Goal: Information Seeking & Learning: Compare options

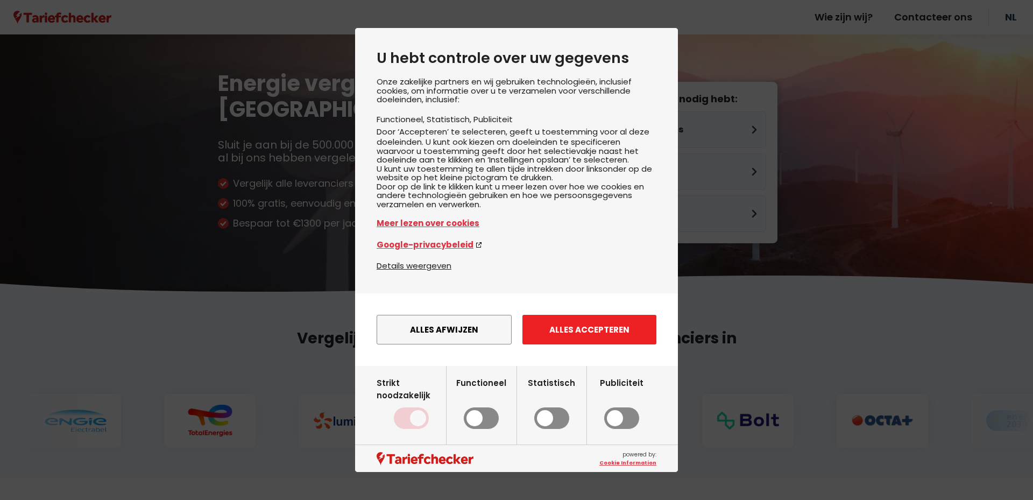
click at [543, 343] on button "Alles accepteren" at bounding box center [590, 330] width 134 height 30
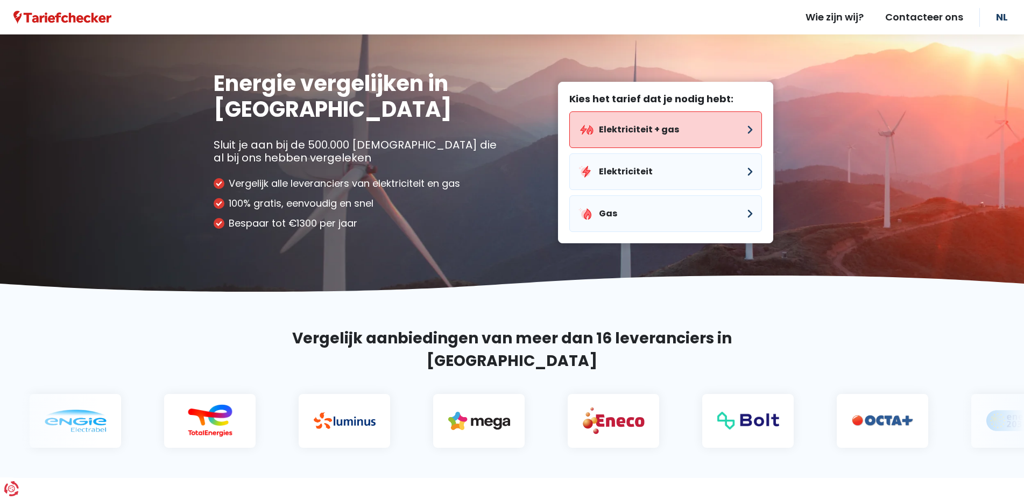
click at [637, 132] on button "Elektriciteit + gas" at bounding box center [665, 129] width 193 height 37
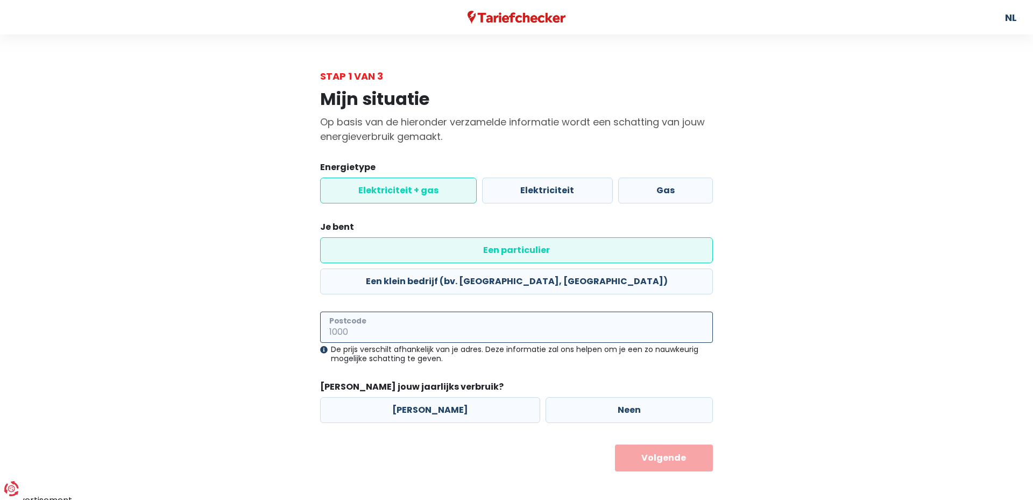
click at [421, 312] on input "Postcode" at bounding box center [516, 327] width 393 height 31
type input "2960"
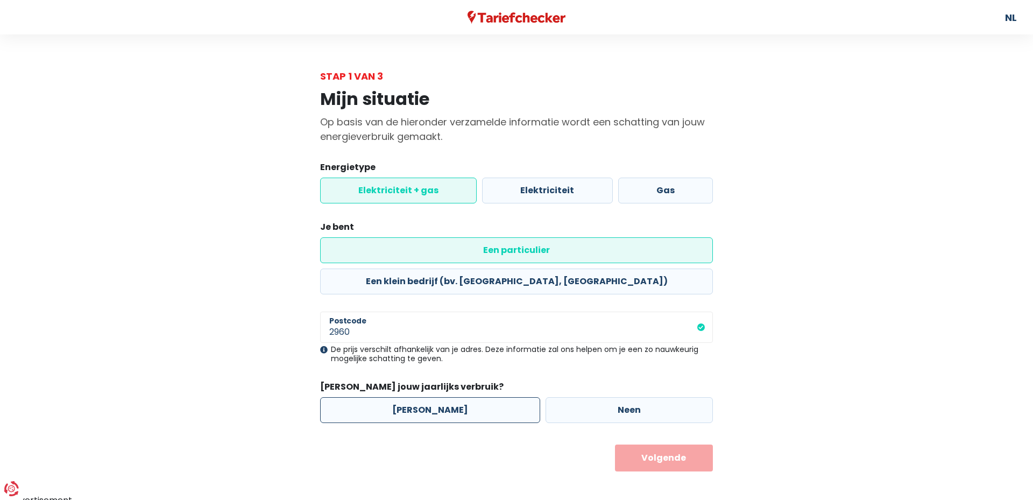
click at [466, 397] on label "[PERSON_NAME]" at bounding box center [430, 410] width 220 height 26
click at [466, 397] on input "[PERSON_NAME]" at bounding box center [430, 410] width 220 height 26
radio input "true"
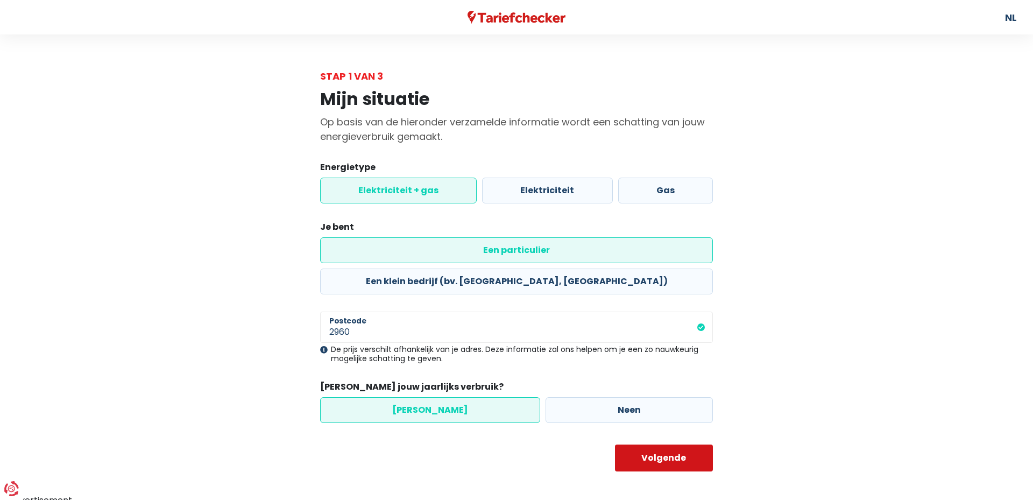
click at [627, 445] on button "Volgende" at bounding box center [664, 458] width 99 height 27
select select
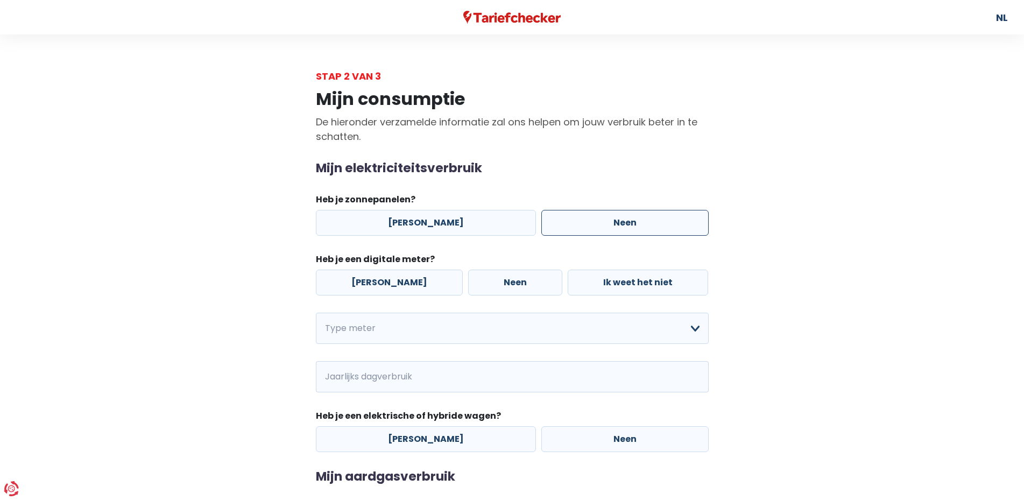
click at [567, 234] on label "Neen" at bounding box center [624, 223] width 167 height 26
click at [567, 234] on input "Neen" at bounding box center [624, 223] width 167 height 26
radio input "true"
click at [331, 281] on label "[PERSON_NAME]" at bounding box center [389, 283] width 147 height 26
click at [331, 281] on input "[PERSON_NAME]" at bounding box center [389, 283] width 147 height 26
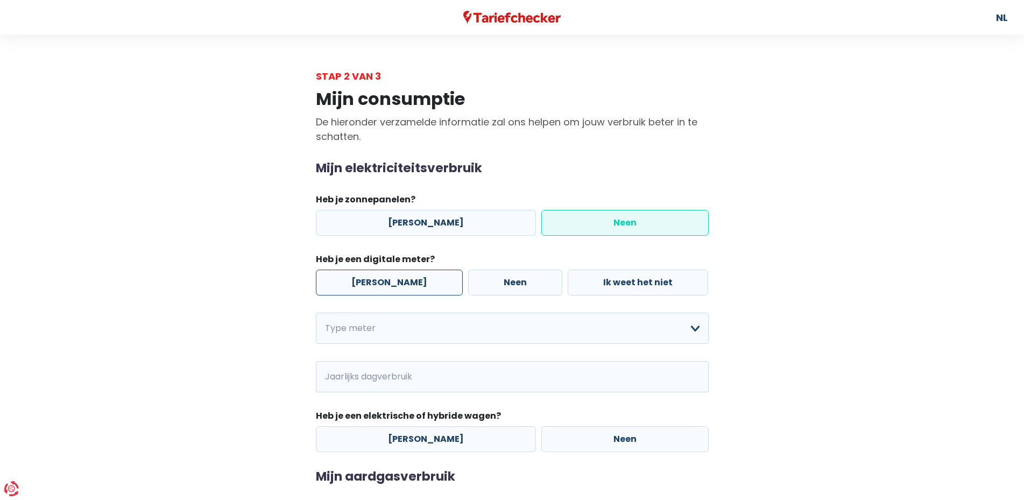
radio input "true"
click at [369, 317] on select "Enkelvoudig Tweevoudig Enkelvoudig + uitsluitend nachttarief Tweevoudig + uitsl…" at bounding box center [512, 328] width 393 height 31
click at [316, 313] on select "Enkelvoudig Tweevoudig Enkelvoudig + uitsluitend nachttarief Tweevoudig + uitsl…" at bounding box center [512, 328] width 393 height 31
select select "day_single_rate"
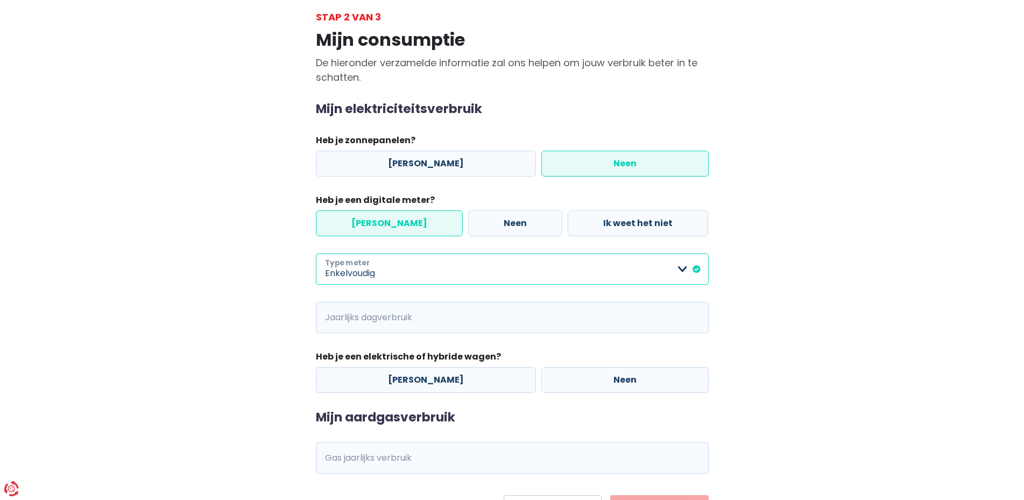
scroll to position [116, 0]
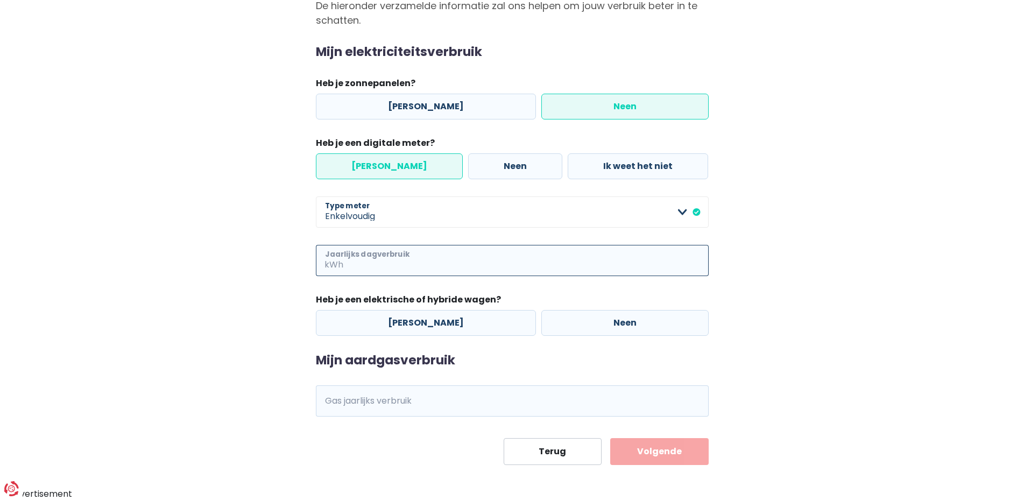
click at [430, 259] on input "Jaarlijks dagverbruik" at bounding box center [527, 260] width 363 height 31
type input "2000"
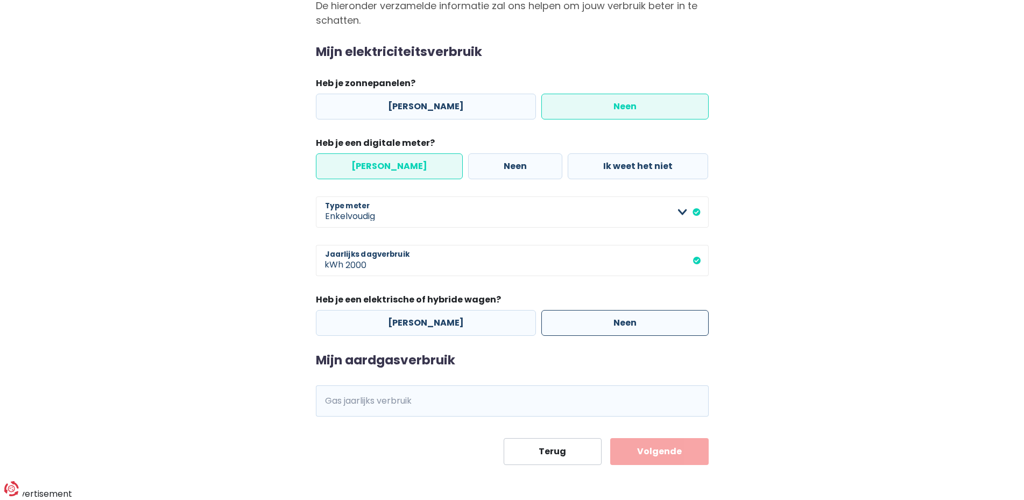
click at [565, 322] on label "Neen" at bounding box center [624, 323] width 167 height 26
click at [565, 322] on input "Neen" at bounding box center [624, 323] width 167 height 26
radio input "true"
click at [465, 413] on input "Gas jaarlijks verbruik" at bounding box center [527, 400] width 363 height 31
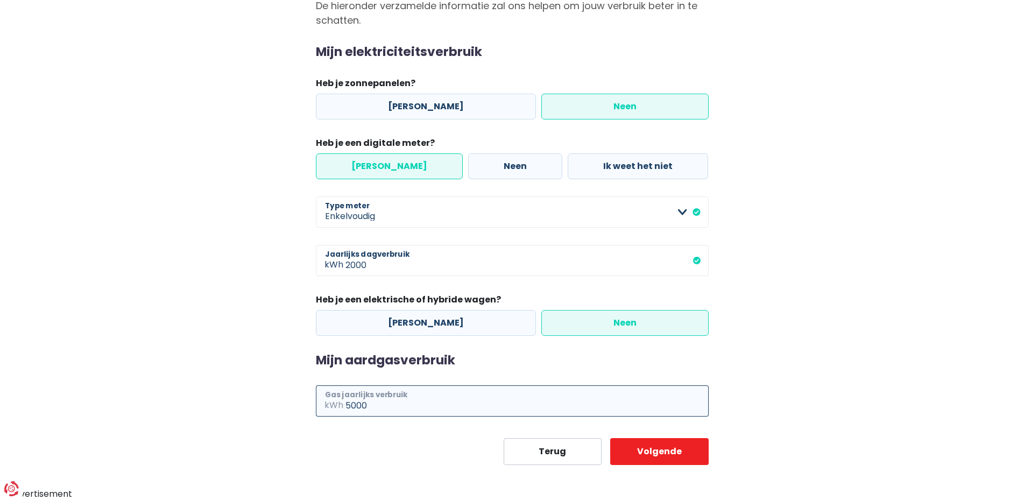
type input "5000"
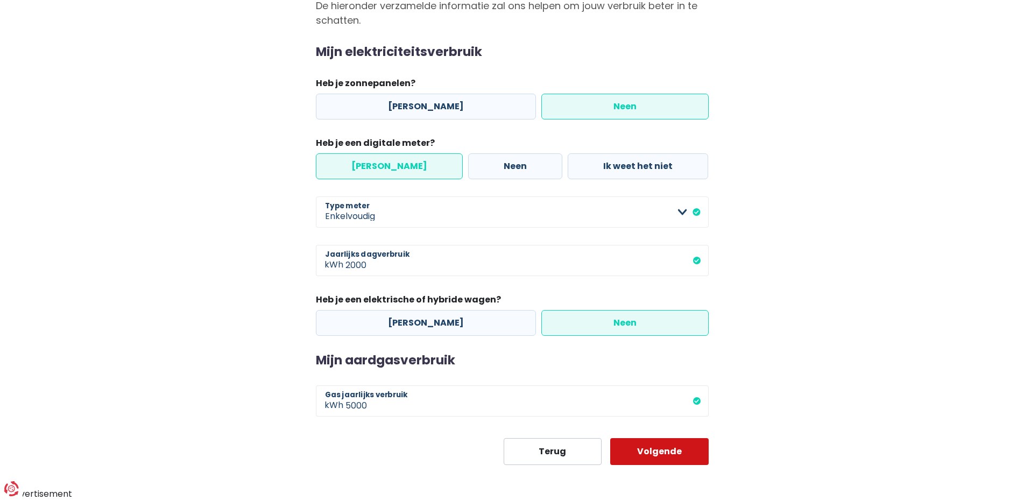
click at [660, 449] on button "Volgende" at bounding box center [659, 451] width 99 height 27
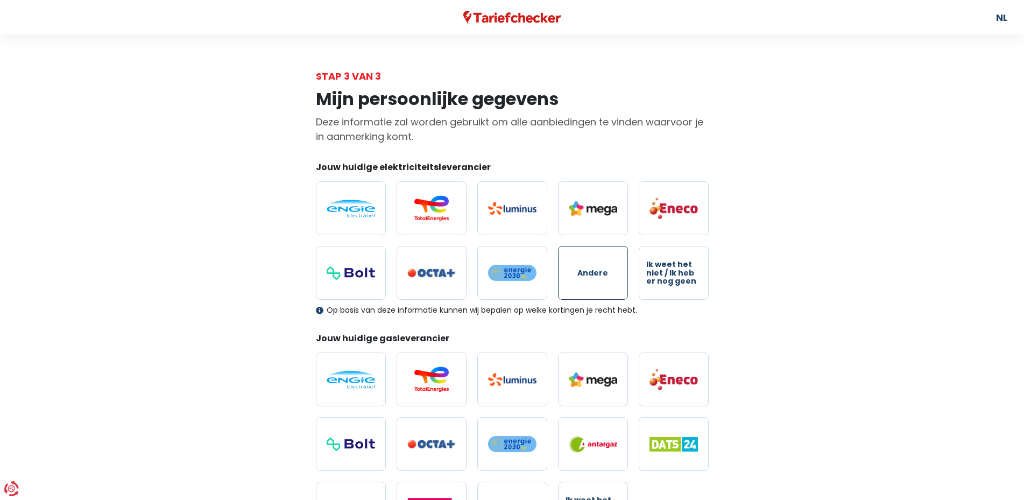
click at [597, 280] on label "Andere" at bounding box center [593, 273] width 70 height 54
click at [597, 280] on input "Andere" at bounding box center [593, 273] width 70 height 54
radio input "true"
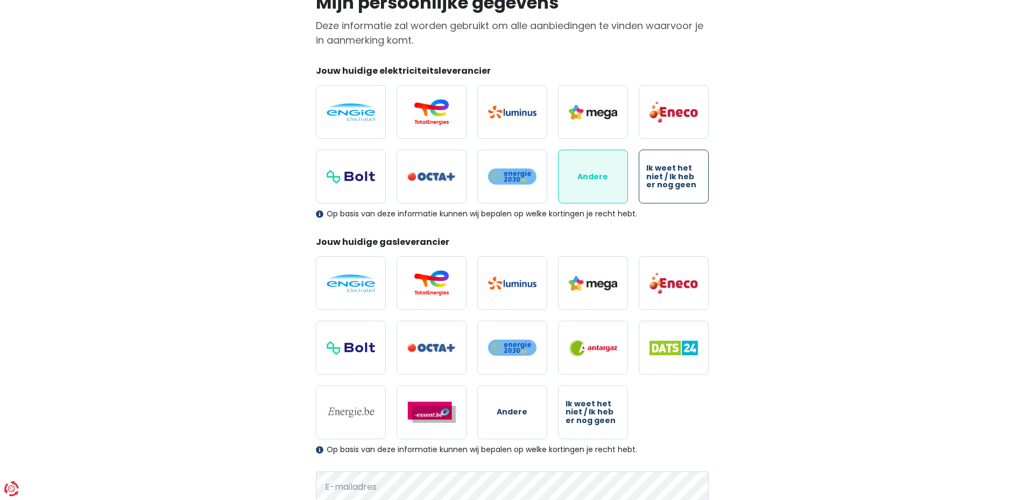
scroll to position [108, 0]
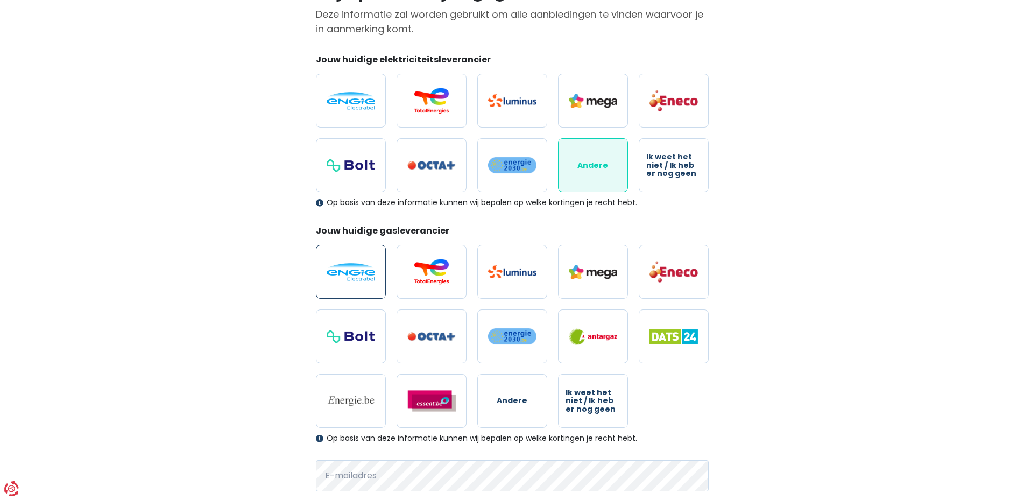
click at [334, 281] on label at bounding box center [351, 272] width 70 height 54
click at [334, 281] on input "radio" at bounding box center [351, 272] width 70 height 54
radio input "true"
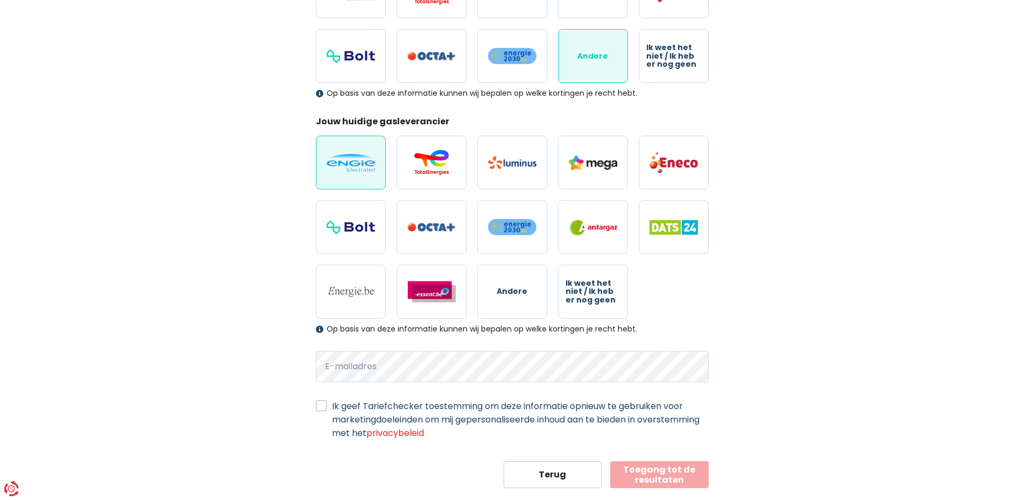
scroll to position [240, 0]
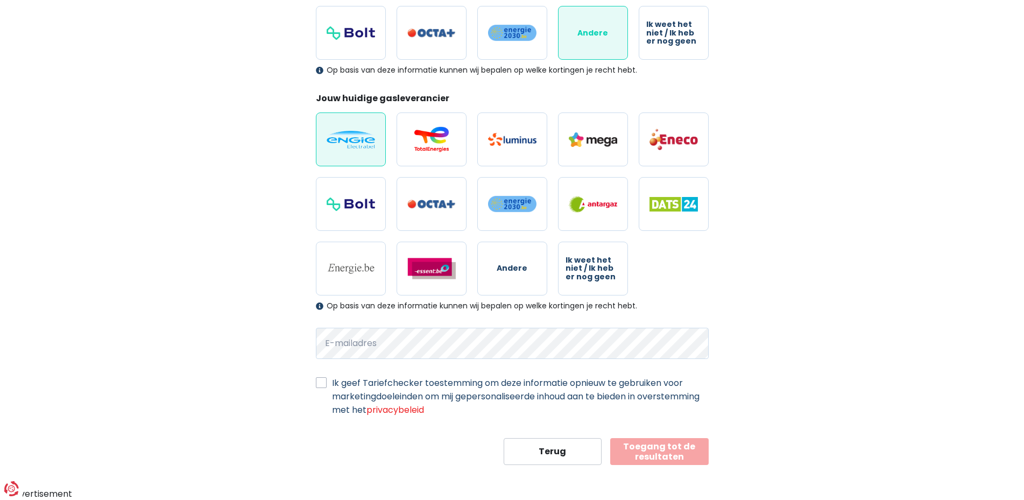
click at [312, 382] on div "Mijn persoonlijke gegevens Deze informatie zal worden gebruikt om alle aanbiedi…" at bounding box center [512, 154] width 409 height 622
click at [332, 383] on label "Ik geef Tariefchecker toestemming om deze informatie opnieuw te gebruiken voor …" at bounding box center [520, 396] width 377 height 40
click at [319, 383] on input "Ik geef Tariefchecker toestemming om deze informatie opnieuw te gebruiken voor …" at bounding box center [321, 381] width 11 height 11
checkbox input "true"
click at [685, 451] on button "Toegang tot de resultaten" at bounding box center [659, 451] width 99 height 27
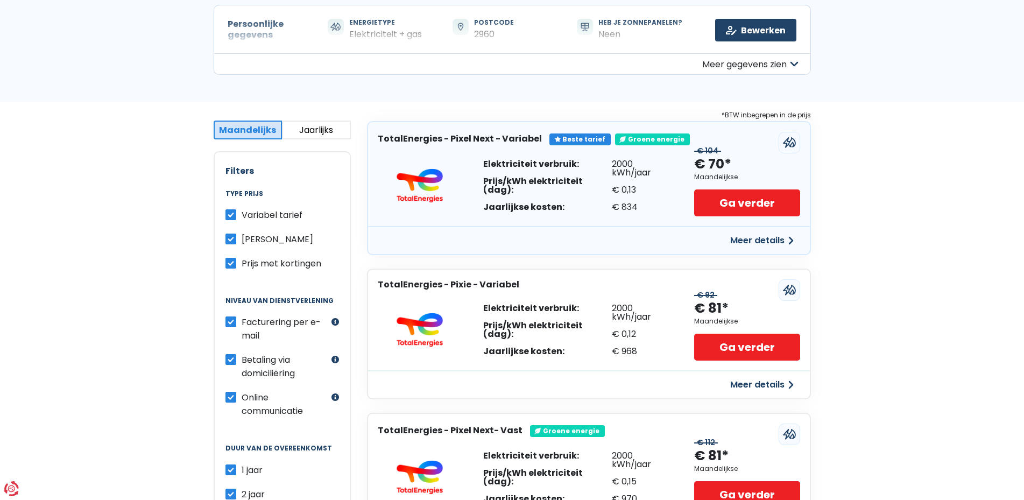
scroll to position [54, 0]
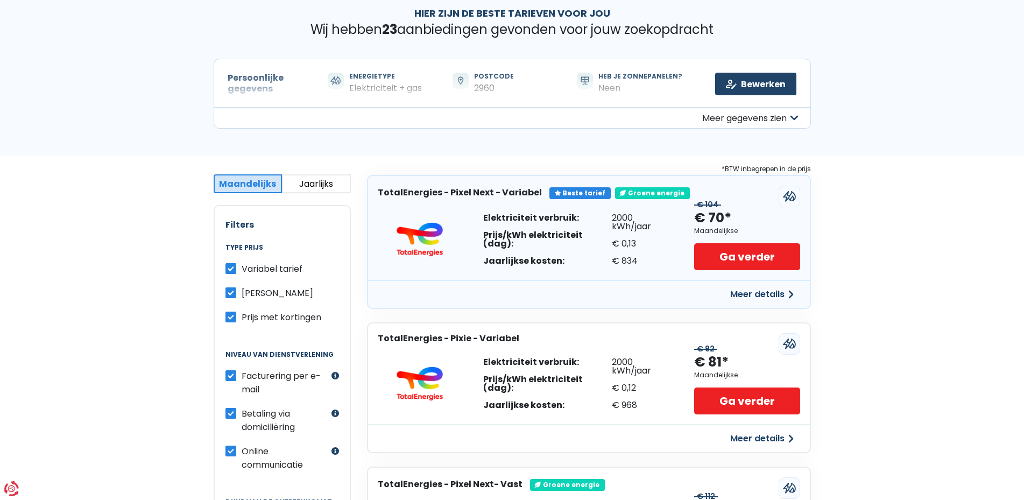
click at [719, 119] on button "Meer gegevens zien" at bounding box center [512, 118] width 597 height 22
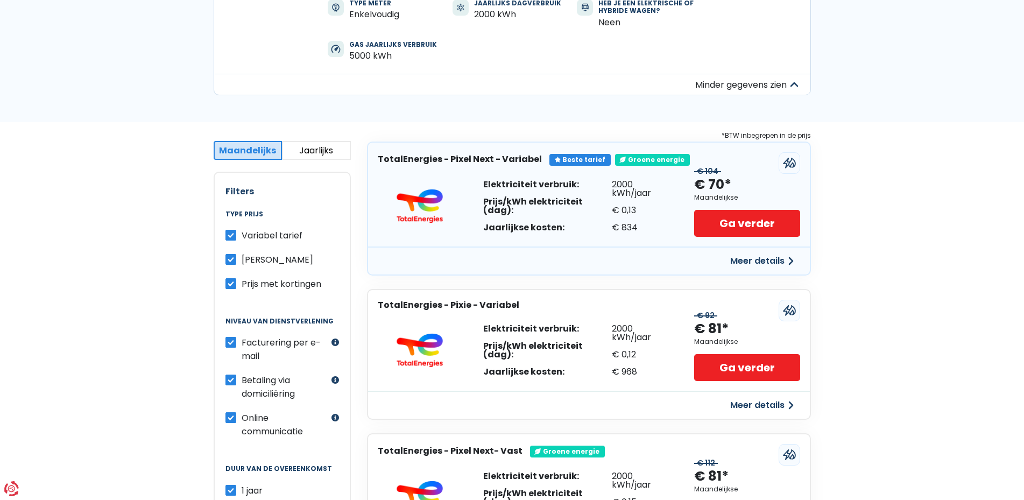
scroll to position [161, 0]
click at [242, 230] on label "Variabel tarief" at bounding box center [272, 234] width 61 height 13
click at [232, 230] on input "Variabel tarief" at bounding box center [231, 233] width 11 height 11
checkbox input "false"
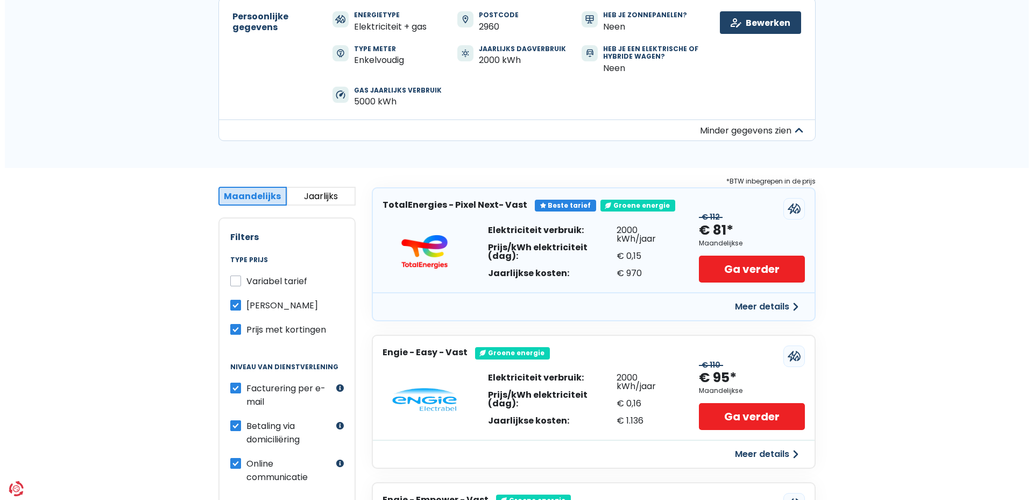
scroll to position [108, 0]
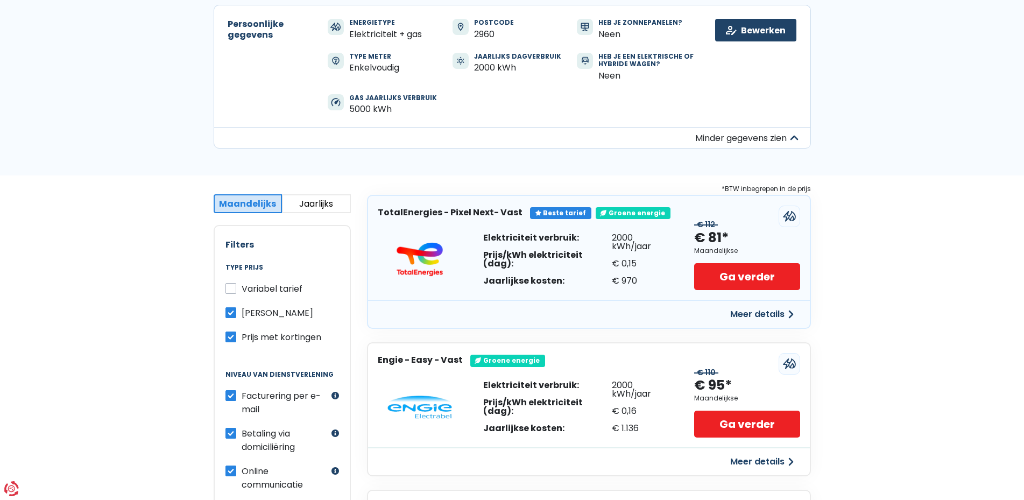
click at [307, 205] on button "Jaarlijks" at bounding box center [316, 203] width 69 height 19
click at [773, 315] on button "Meer details" at bounding box center [762, 314] width 76 height 19
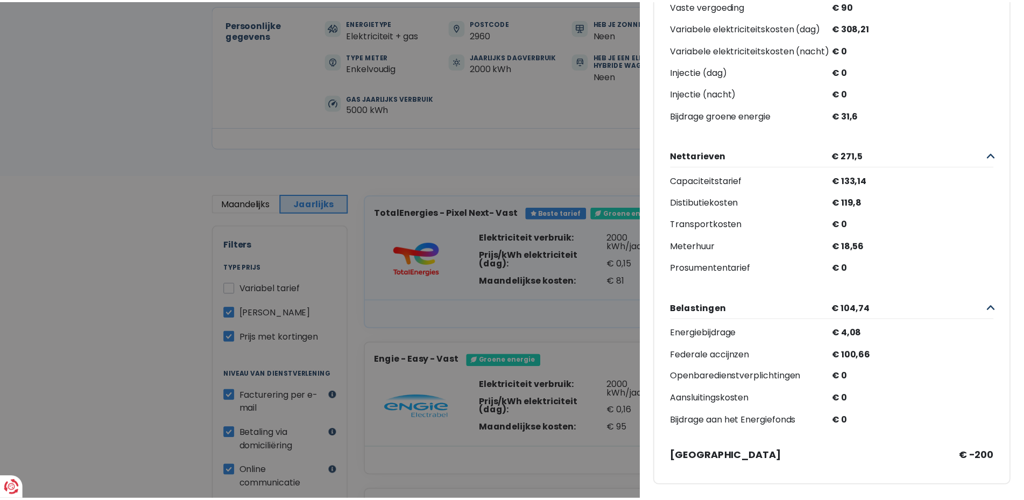
scroll to position [287, 0]
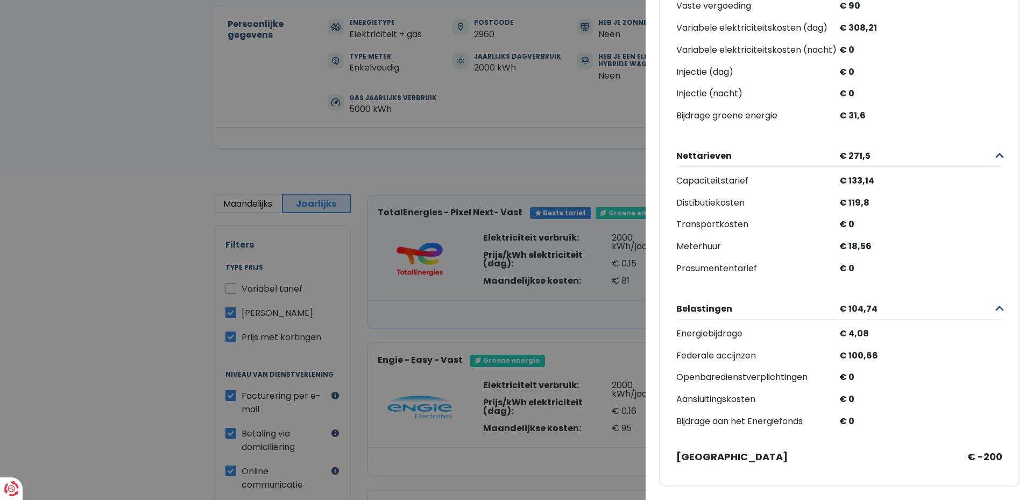
click at [133, 257] on Vast "Plus de détails - TotalEnergies × Beste tarief Groene energie TotalEnergies - P…" at bounding box center [516, 250] width 1033 height 500
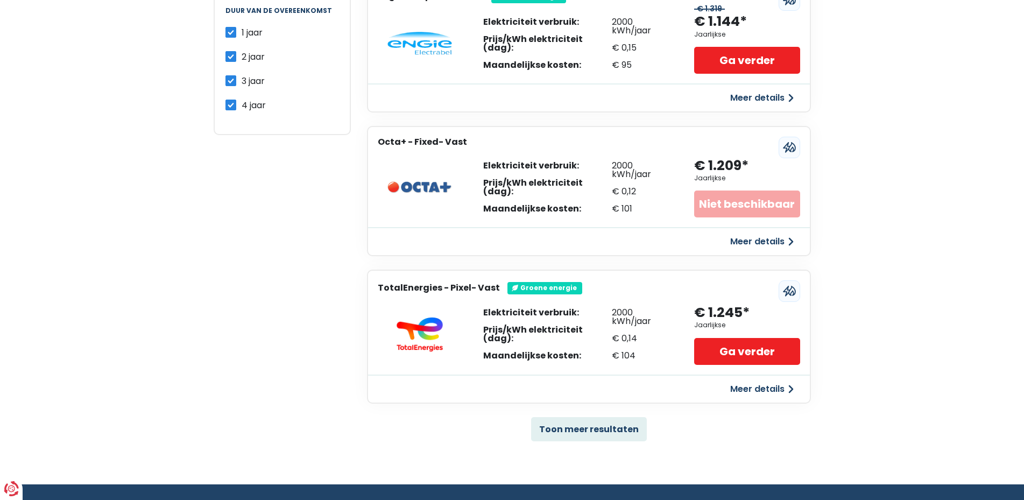
scroll to position [302, 0]
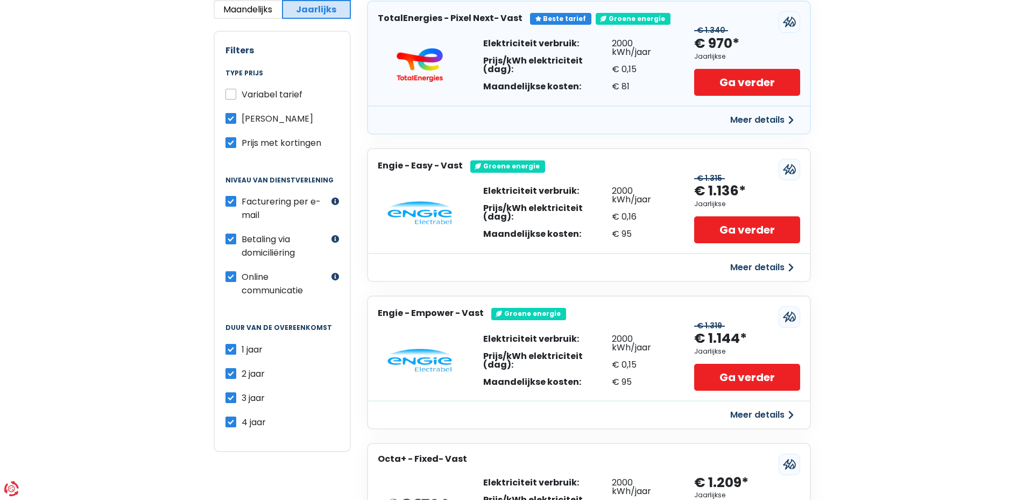
click at [242, 145] on label "Prijs met kortingen" at bounding box center [282, 142] width 80 height 13
click at [231, 145] on input "Prijs met kortingen" at bounding box center [231, 141] width 11 height 11
checkbox input "false"
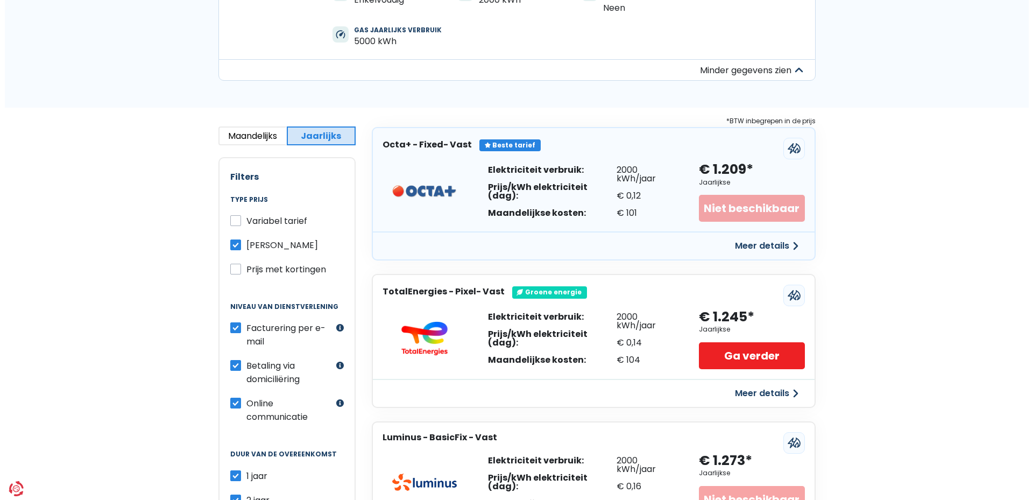
scroll to position [194, 0]
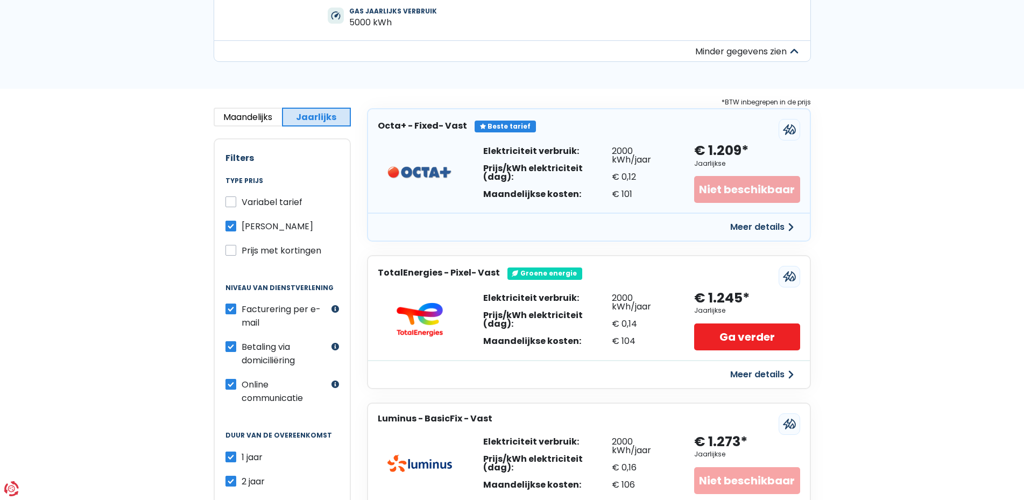
click at [242, 202] on label "Variabel tarief" at bounding box center [272, 201] width 61 height 13
click at [235, 202] on input "Variabel tarief" at bounding box center [231, 200] width 11 height 11
checkbox input "true"
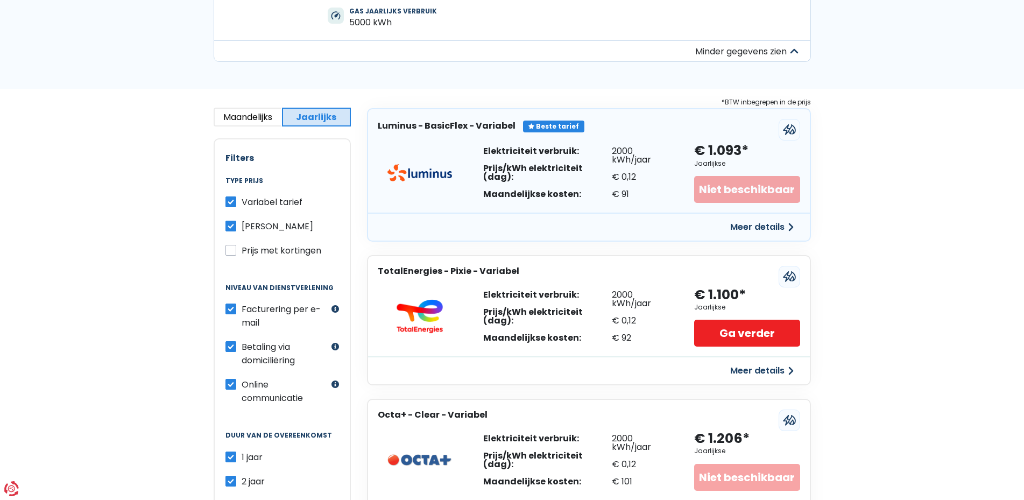
click at [242, 223] on label "[PERSON_NAME]" at bounding box center [278, 226] width 72 height 13
click at [228, 223] on input "[PERSON_NAME]" at bounding box center [231, 225] width 11 height 11
checkbox input "false"
click at [782, 181] on div "Niet beschikbaar" at bounding box center [746, 189] width 105 height 27
click at [738, 171] on div "€ 1.093* Jaarlijkse Niet beschikbaar" at bounding box center [746, 172] width 105 height 61
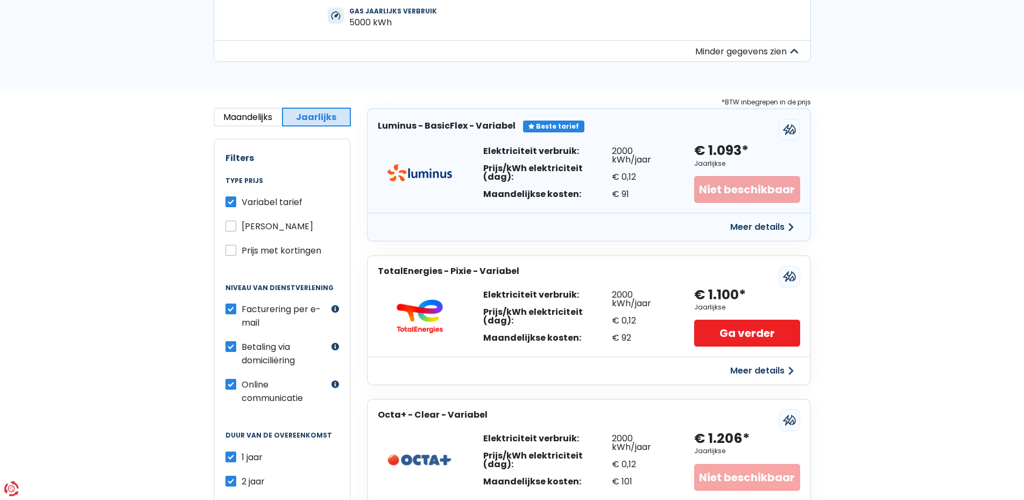
click at [752, 230] on button "Meer details" at bounding box center [762, 226] width 76 height 19
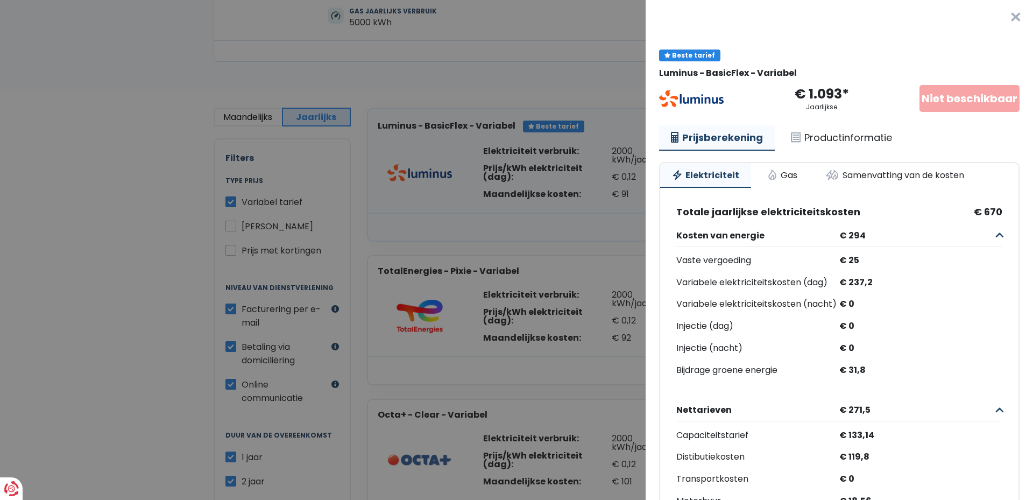
click at [923, 100] on div "Niet beschikbaar" at bounding box center [970, 98] width 100 height 27
click at [854, 142] on link "Productinformatie" at bounding box center [841, 137] width 125 height 25
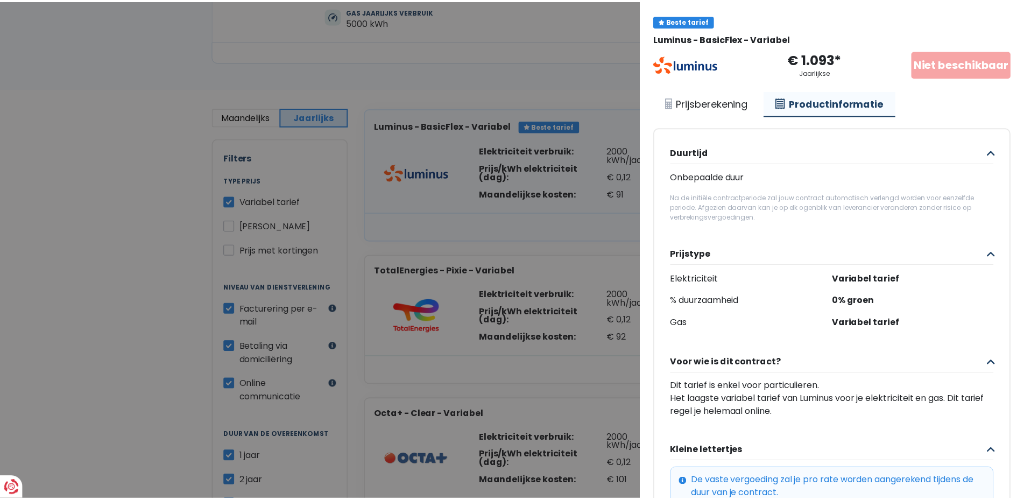
scroll to position [54, 0]
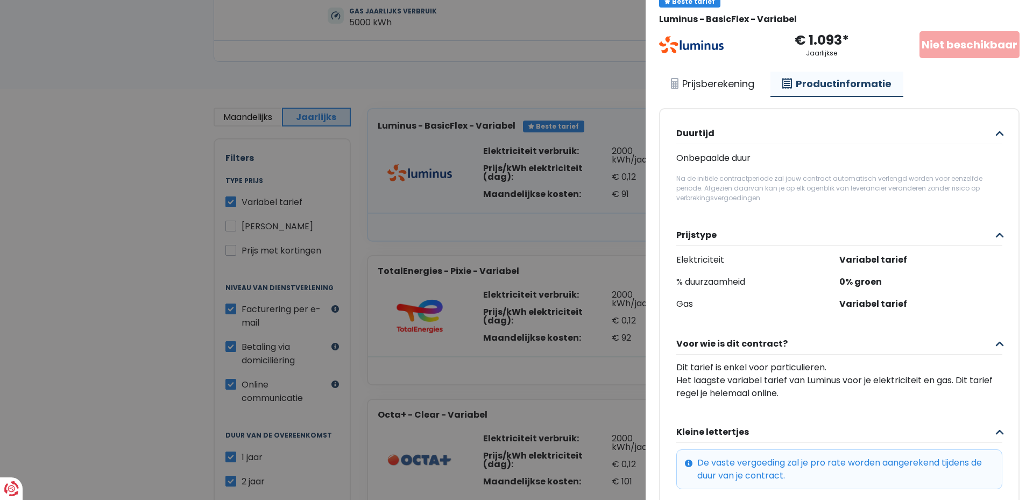
drag, startPoint x: 443, startPoint y: 228, endPoint x: 458, endPoint y: 234, distance: 15.9
click at [444, 228] on Variabel "Plus de détails - Luminus × Beste tarief Luminus - BasicFlex - Variabel € 1.093…" at bounding box center [516, 250] width 1033 height 500
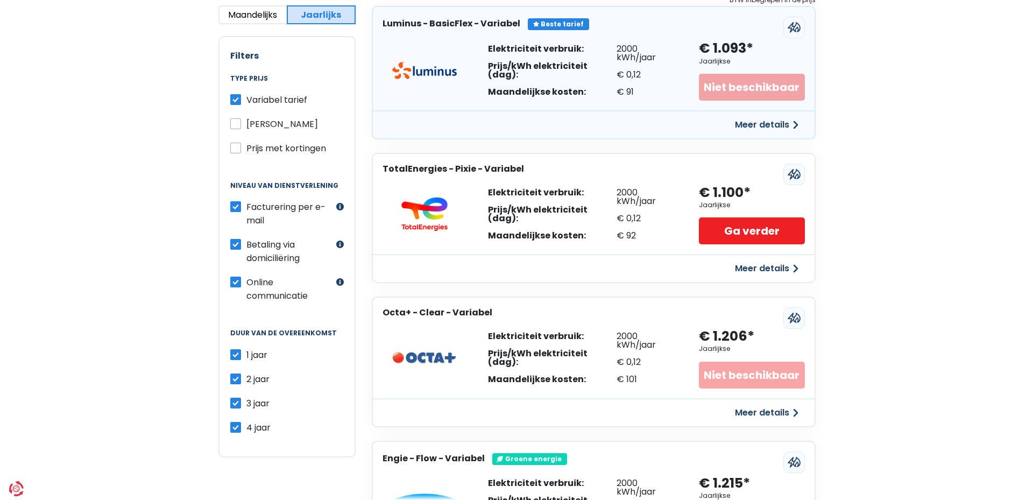
scroll to position [302, 0]
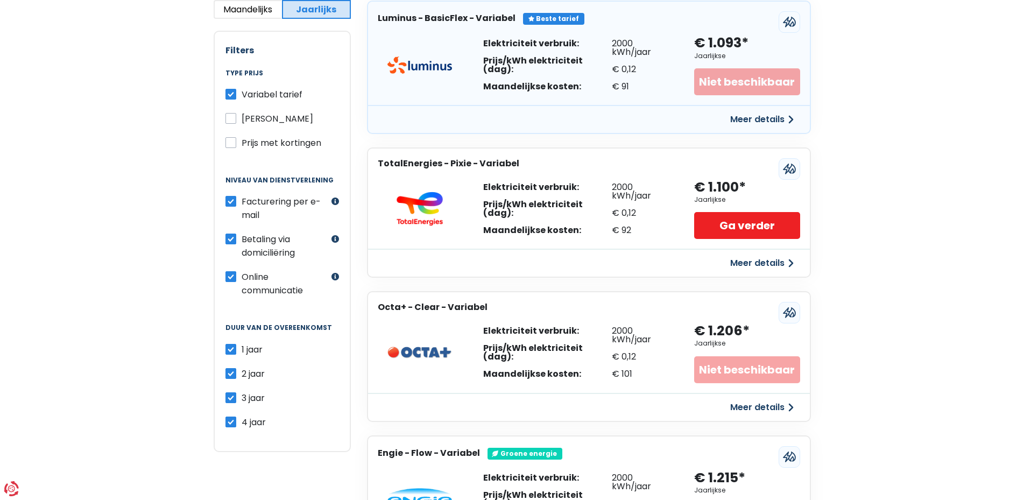
click at [779, 260] on button "Meer details" at bounding box center [762, 263] width 76 height 19
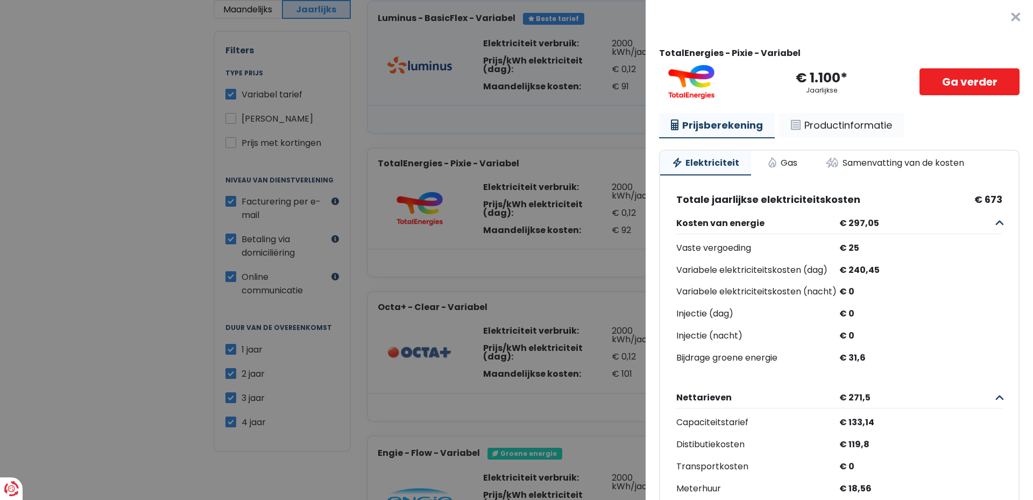
click at [873, 122] on link "Productinformatie" at bounding box center [841, 125] width 125 height 25
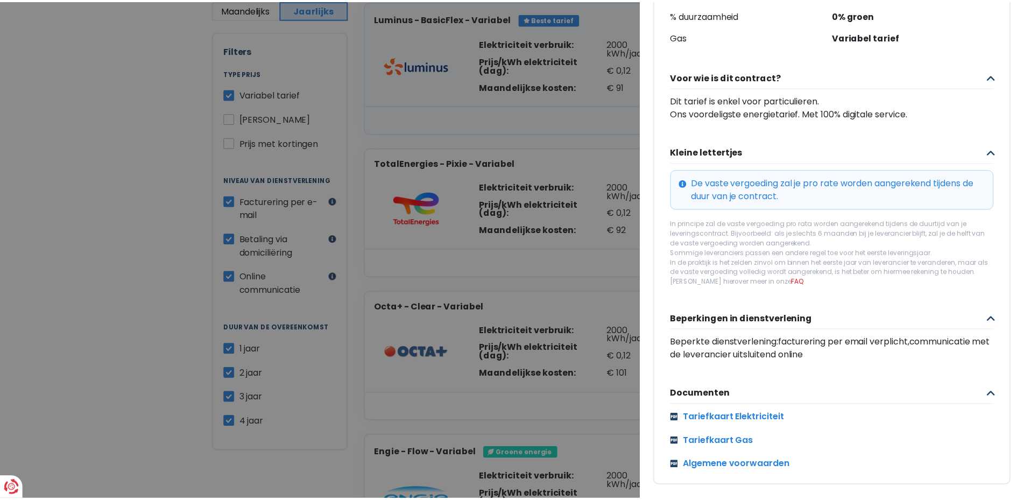
scroll to position [0, 0]
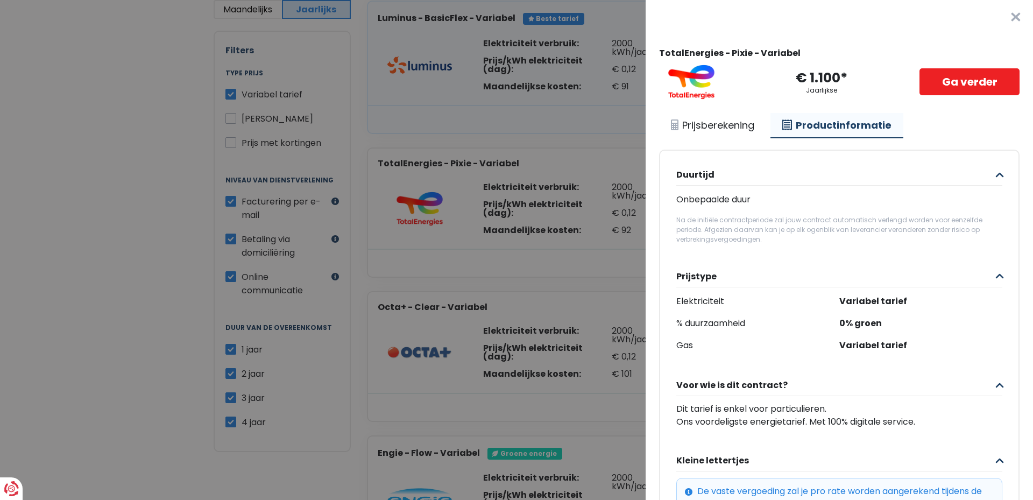
click at [315, 221] on Variabel "Plus de détails - TotalEnergies × TotalEnergies - Pixie - Variabel € 1.100* Jaa…" at bounding box center [516, 250] width 1033 height 500
